Goal: Transaction & Acquisition: Purchase product/service

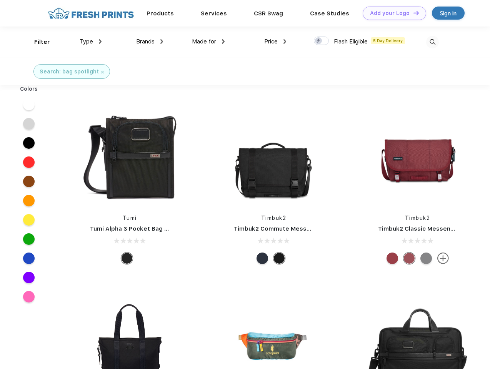
scroll to position [0, 0]
click at [391, 13] on link "Add your Logo Design Tool" at bounding box center [394, 13] width 63 height 13
click at [0, 0] on div "Design Tool" at bounding box center [0, 0] width 0 height 0
click at [413, 13] on link "Add your Logo Design Tool" at bounding box center [394, 13] width 63 height 13
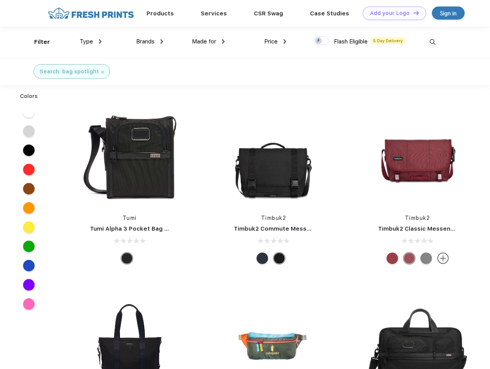
click at [37, 42] on div "Filter" at bounding box center [42, 42] width 16 height 9
click at [91, 42] on span "Type" at bounding box center [86, 41] width 13 height 7
click at [150, 42] on span "Brands" at bounding box center [145, 41] width 18 height 7
click at [208, 42] on span "Made for" at bounding box center [204, 41] width 24 height 7
click at [275, 42] on span "Price" at bounding box center [270, 41] width 13 height 7
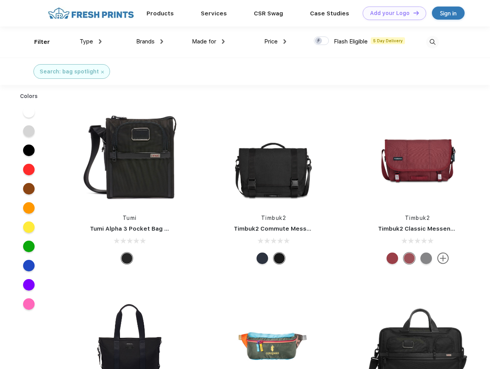
click at [321, 41] on div at bounding box center [321, 41] width 15 height 8
click at [319, 41] on input "checkbox" at bounding box center [316, 38] width 5 height 5
click at [432, 42] on img at bounding box center [432, 42] width 13 height 13
